Goal: Task Accomplishment & Management: Complete application form

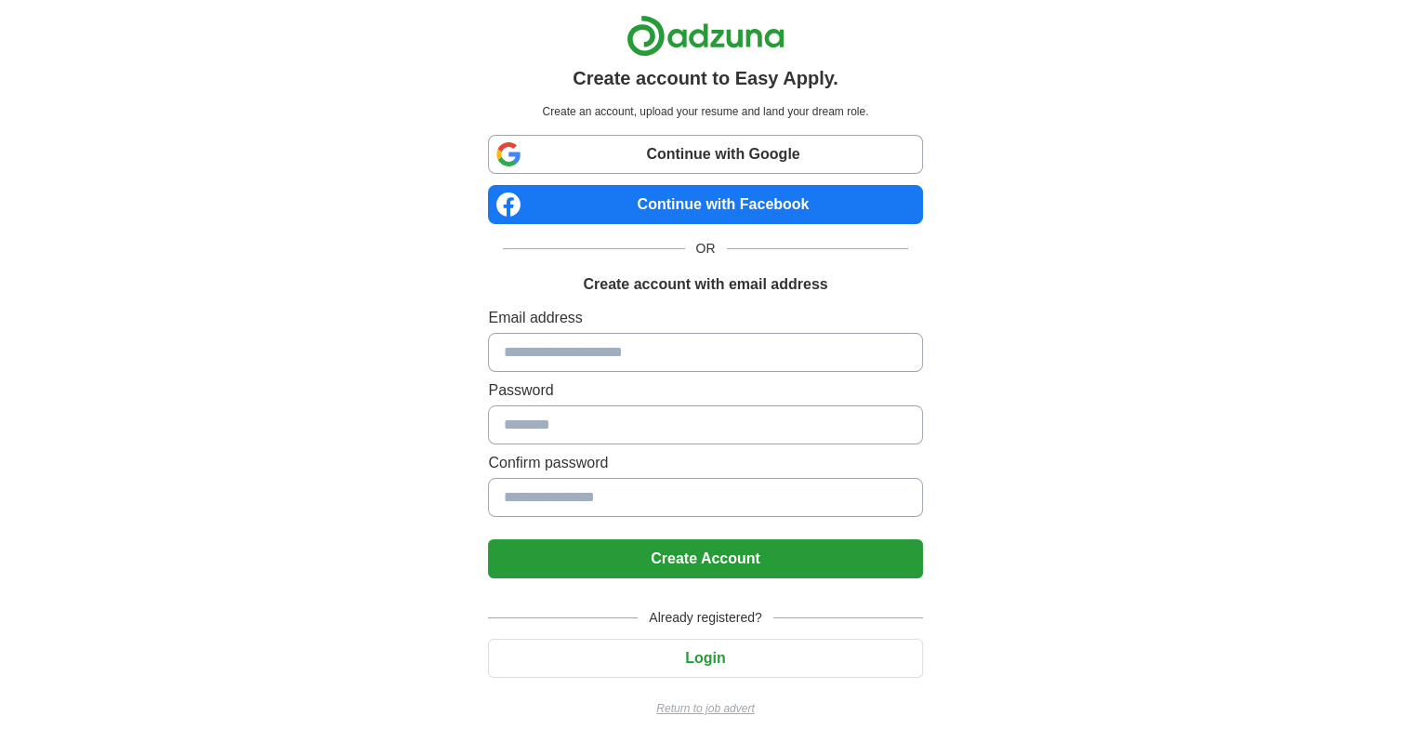
click at [565, 362] on input at bounding box center [705, 352] width 434 height 39
click at [558, 354] on input at bounding box center [705, 352] width 434 height 39
type input "**********"
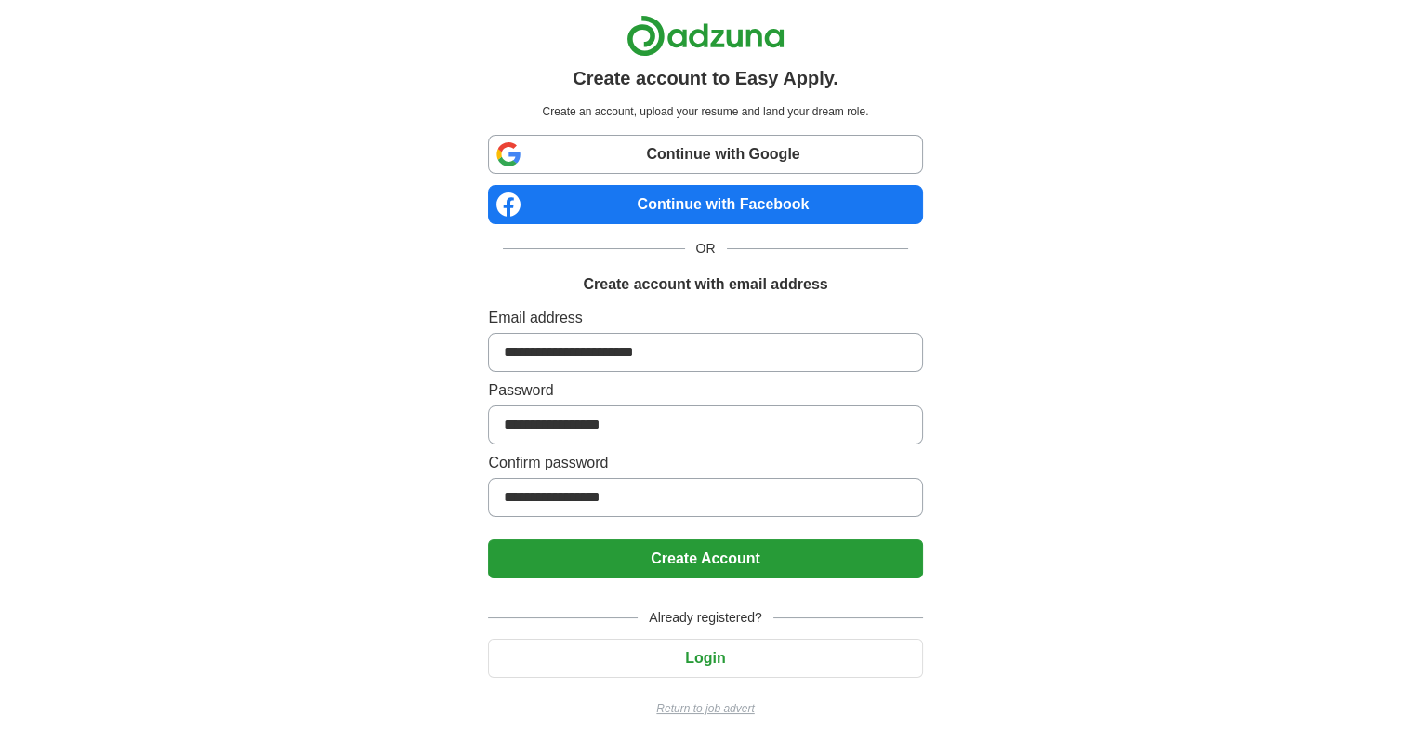
click at [636, 556] on button "Create Account" at bounding box center [705, 558] width 434 height 39
